Goal: Information Seeking & Learning: Understand process/instructions

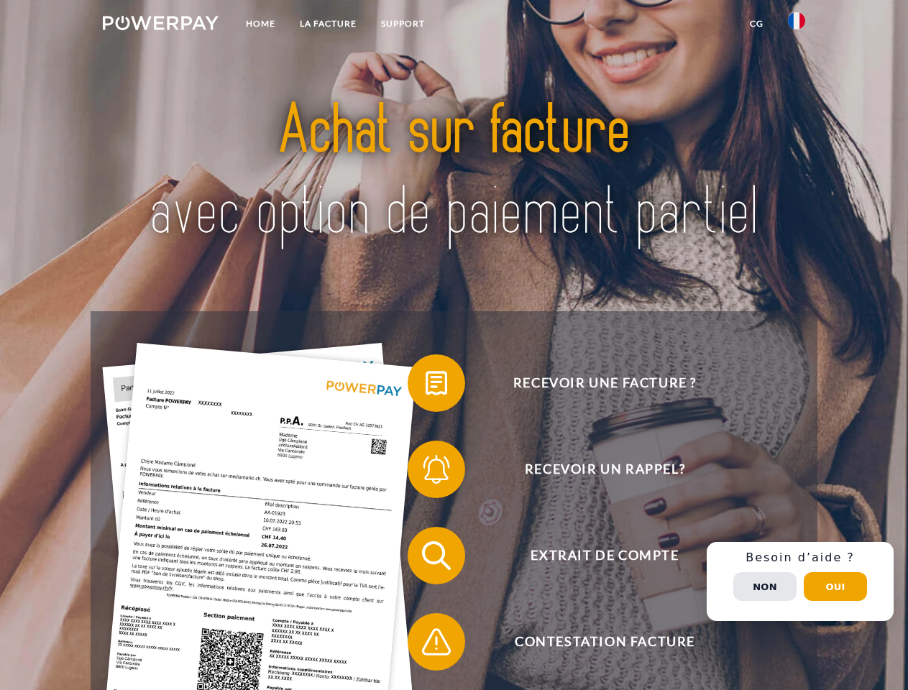
click at [160, 25] on img at bounding box center [161, 23] width 116 height 14
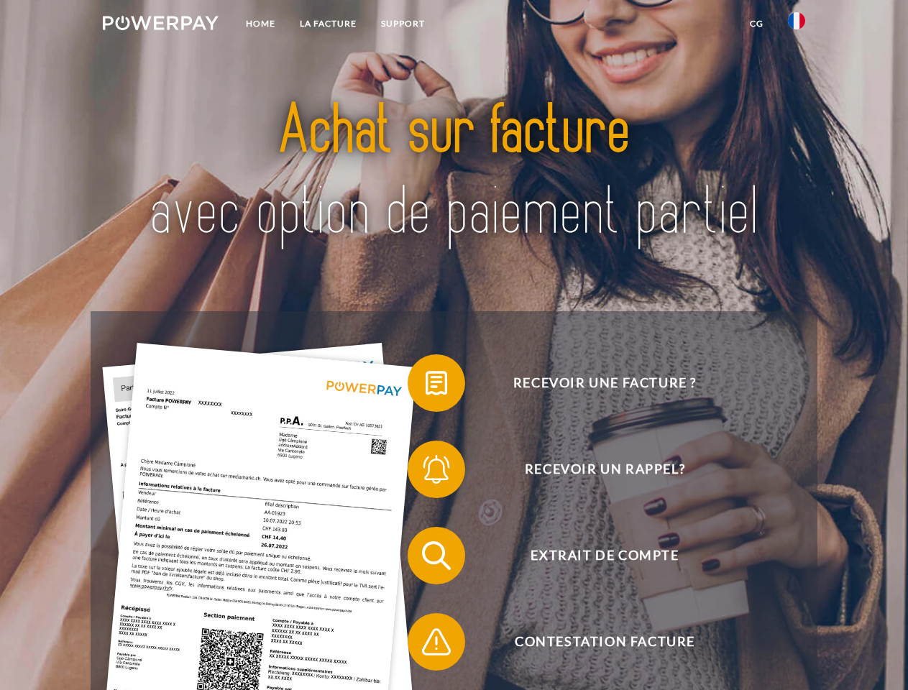
click at [797, 25] on img at bounding box center [796, 20] width 17 height 17
click at [757, 24] on link "CG" at bounding box center [757, 24] width 38 height 26
click at [426, 386] on span at bounding box center [415, 383] width 72 height 72
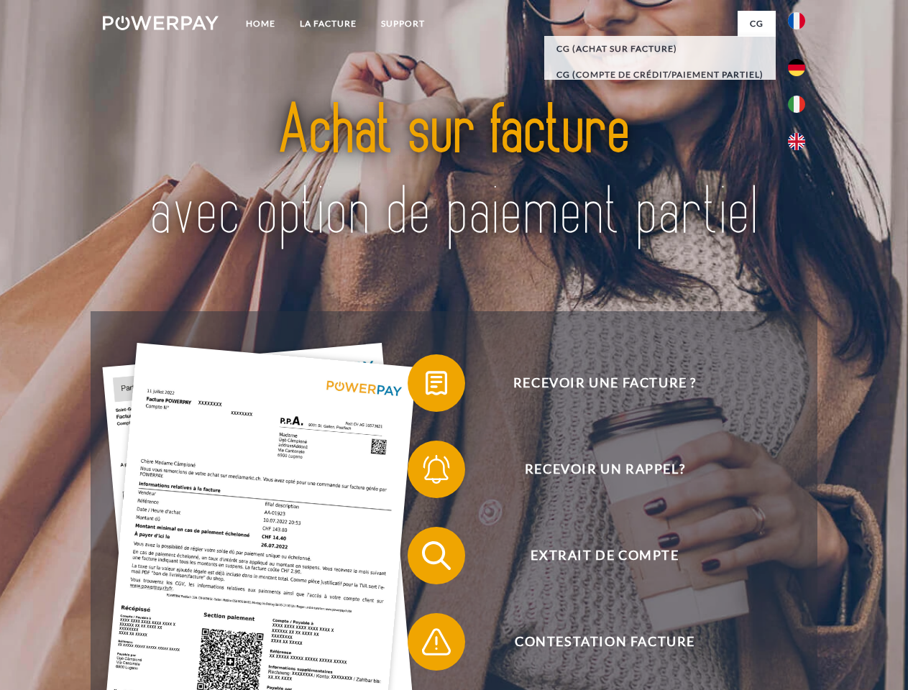
click at [426, 472] on span at bounding box center [415, 470] width 72 height 72
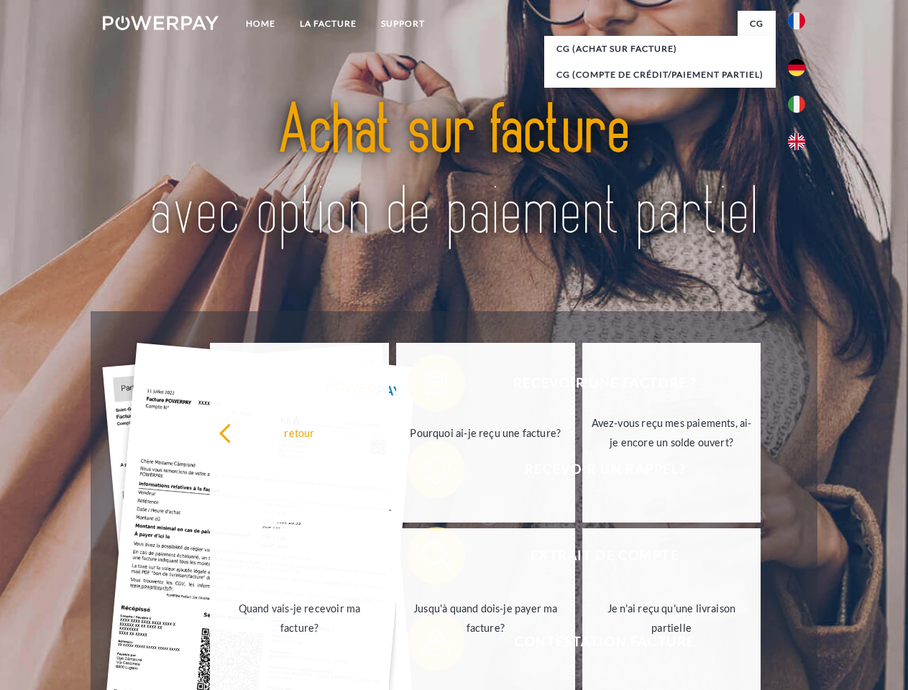
click at [426, 559] on link "Jusqu'à quand dois-je payer ma facture?" at bounding box center [485, 619] width 179 height 180
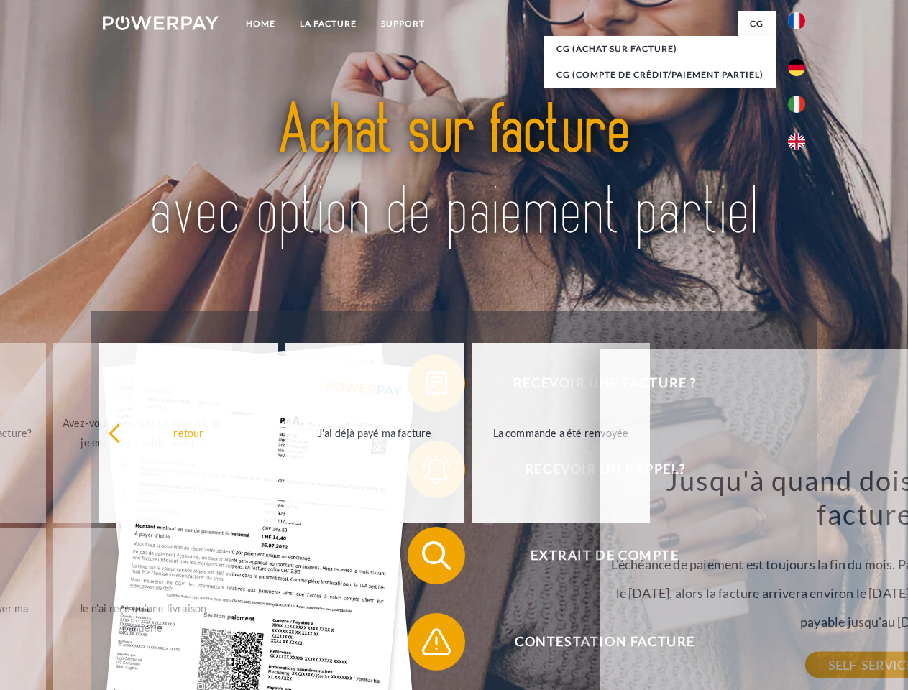
click at [426, 645] on span at bounding box center [415, 642] width 72 height 72
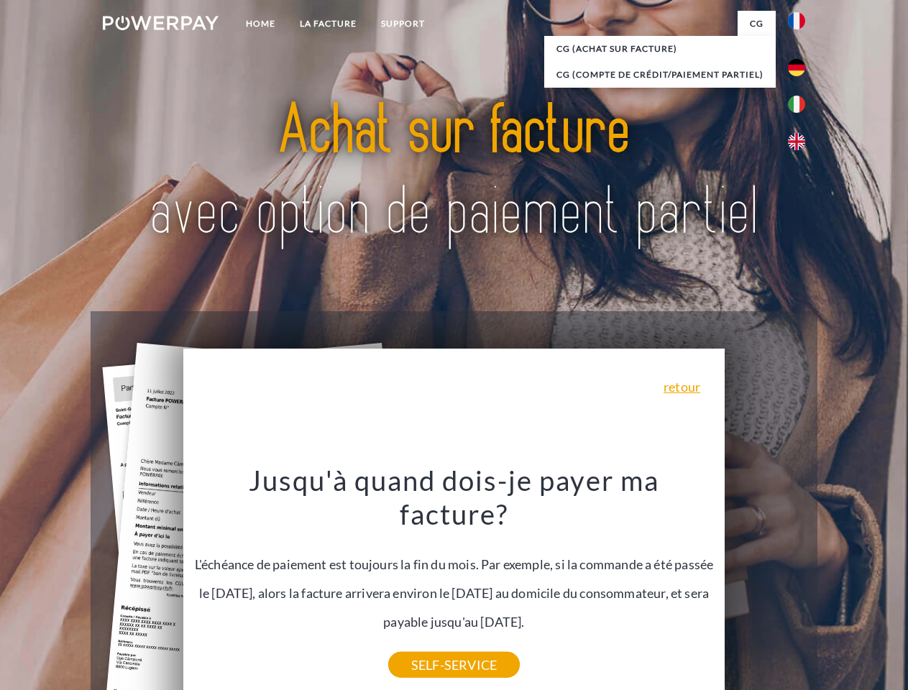
click at [800, 582] on div "Recevoir une facture ? Recevoir un rappel? Extrait de compte retour" at bounding box center [454, 598] width 726 height 575
click at [765, 585] on span "Extrait de compte" at bounding box center [605, 556] width 352 height 58
click at [836, 587] on header "Home LA FACTURE Support" at bounding box center [454, 496] width 908 height 993
